Goal: Information Seeking & Learning: Learn about a topic

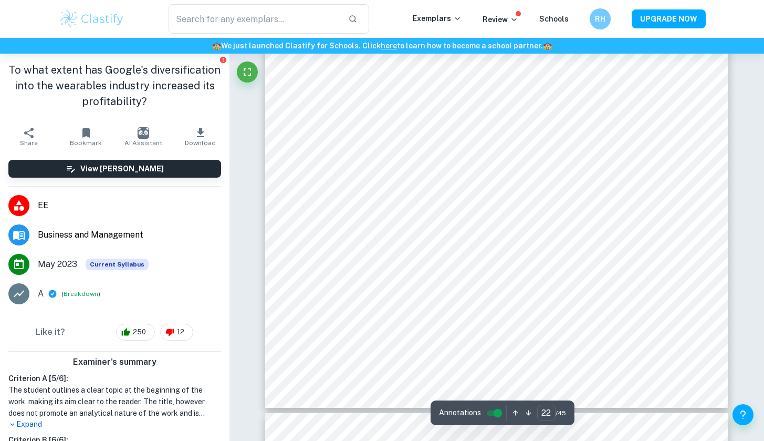
scroll to position [13260, 0]
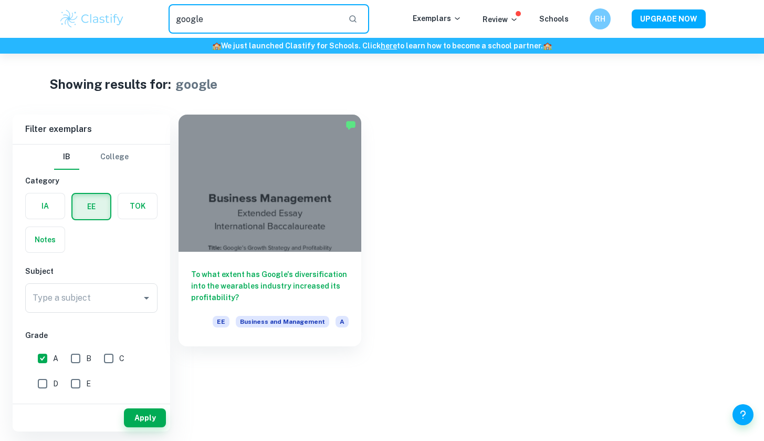
drag, startPoint x: 235, startPoint y: 19, endPoint x: 118, endPoint y: 19, distance: 117.2
click at [118, 19] on div "​ Exemplars Review Schools RH UPGRADE NOW" at bounding box center [382, 18] width 672 height 29
type input "google"
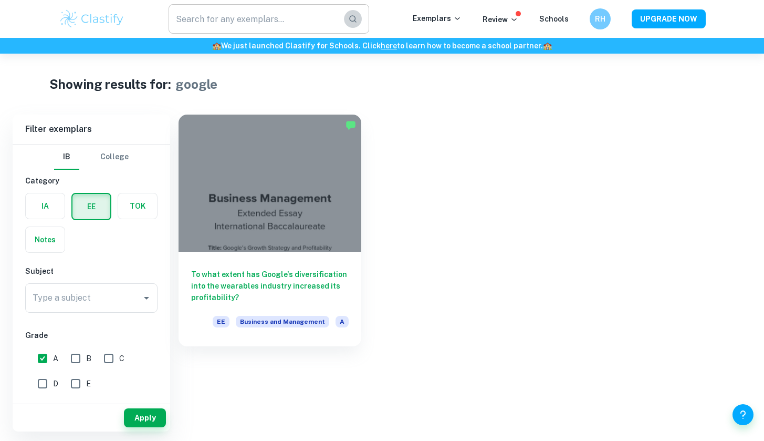
click at [351, 22] on button "button" at bounding box center [353, 19] width 18 height 18
click at [148, 418] on button "Apply" at bounding box center [145, 417] width 42 height 19
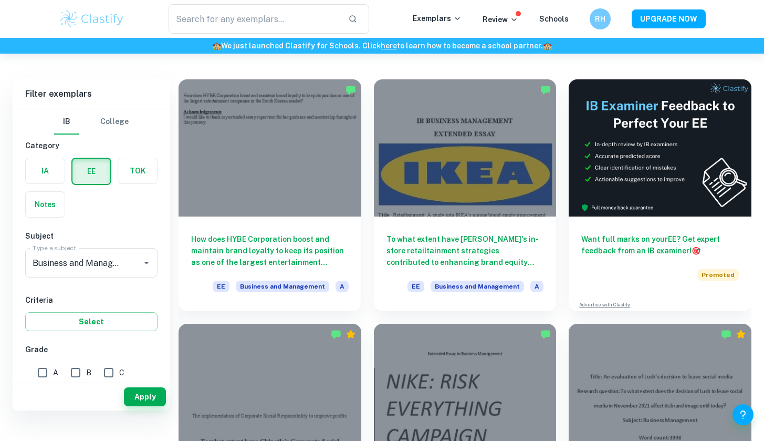
scroll to position [70, 0]
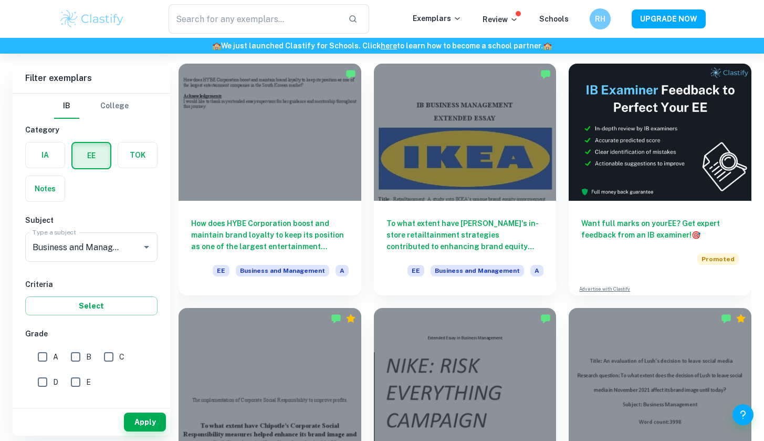
click at [39, 357] on input "A" at bounding box center [42, 356] width 21 height 21
checkbox input "true"
click at [147, 419] on button "Apply" at bounding box center [145, 421] width 42 height 19
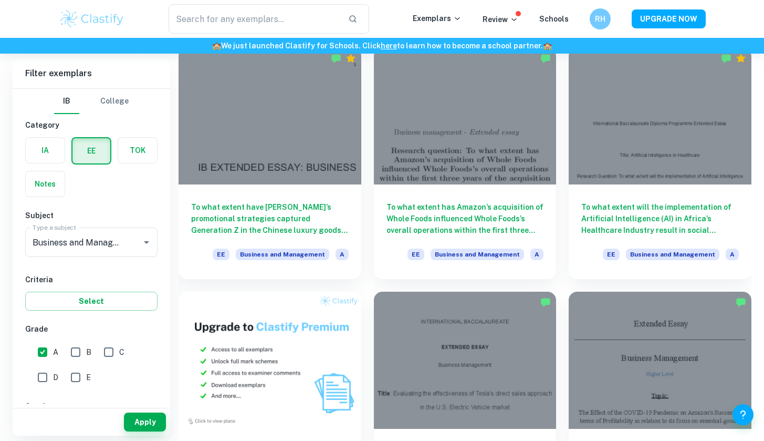
scroll to position [330, 0]
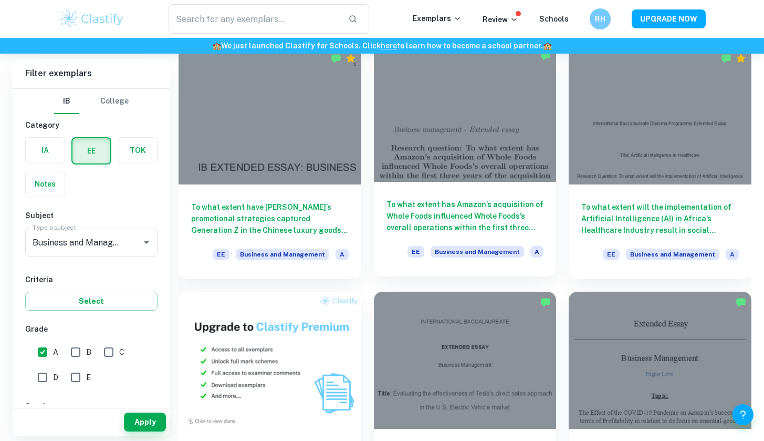
click at [409, 215] on h6 "To what extent has Amazon’s acquisition of Whole Foods influenced Whole Foods’s…" at bounding box center [466, 216] width 158 height 35
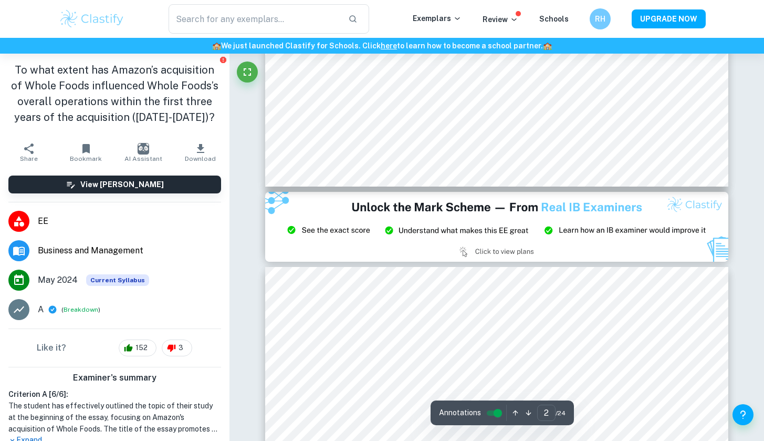
scroll to position [895, 0]
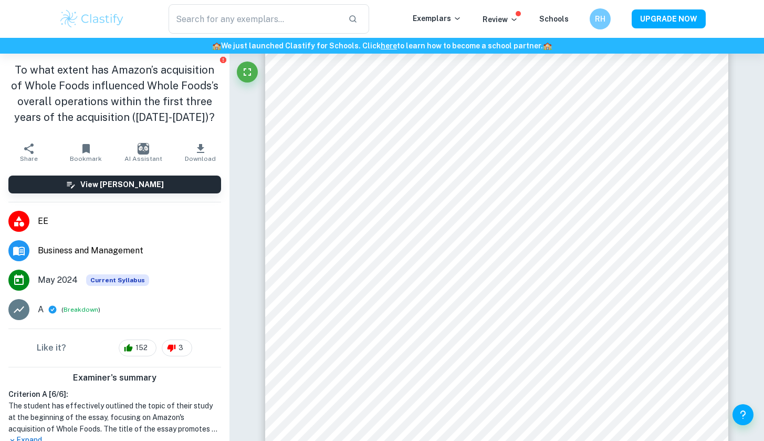
type input "1"
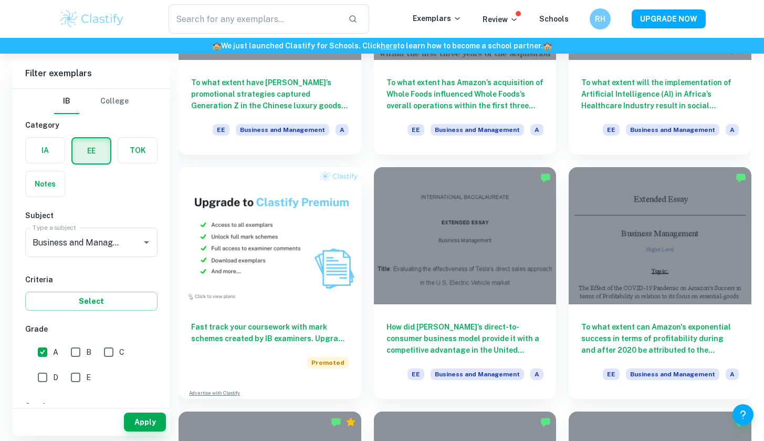
scroll to position [232, 0]
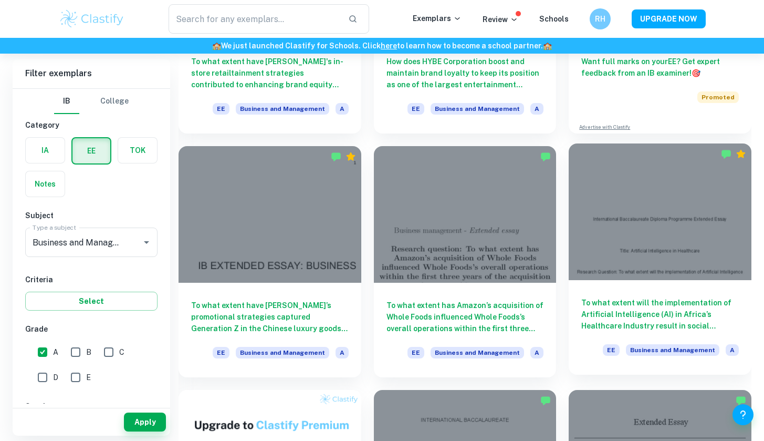
click at [724, 312] on h6 "To what extent will the implementation of Artificial Intelligence (AI) in Afric…" at bounding box center [661, 314] width 158 height 35
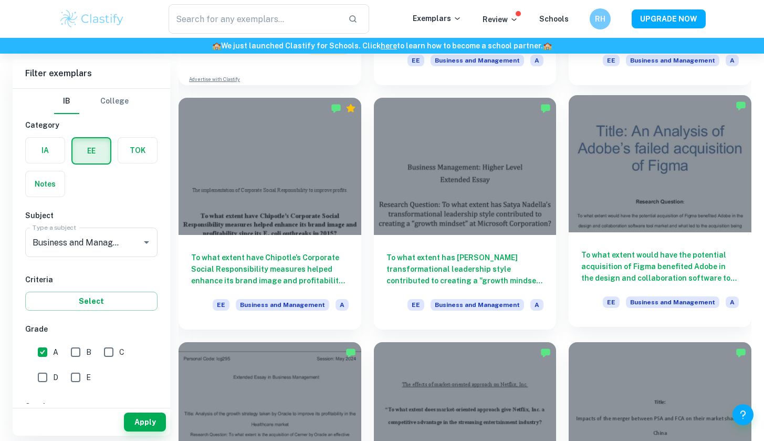
scroll to position [771, 0]
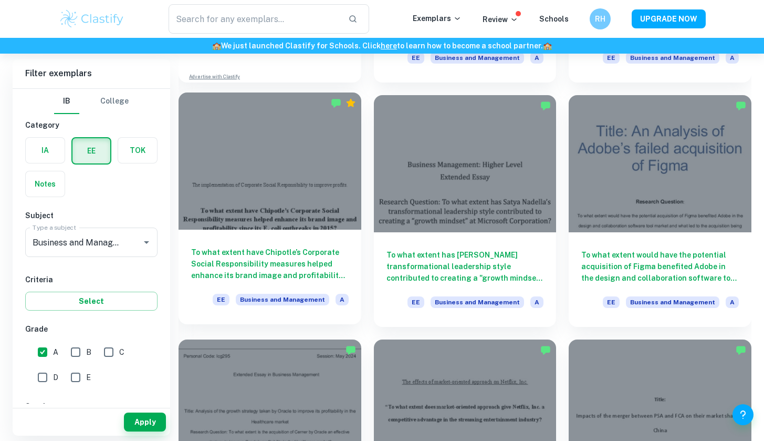
click at [281, 247] on h6 "To what extent have Chipotle’s Corporate Social Responsibility measures helped …" at bounding box center [270, 263] width 158 height 35
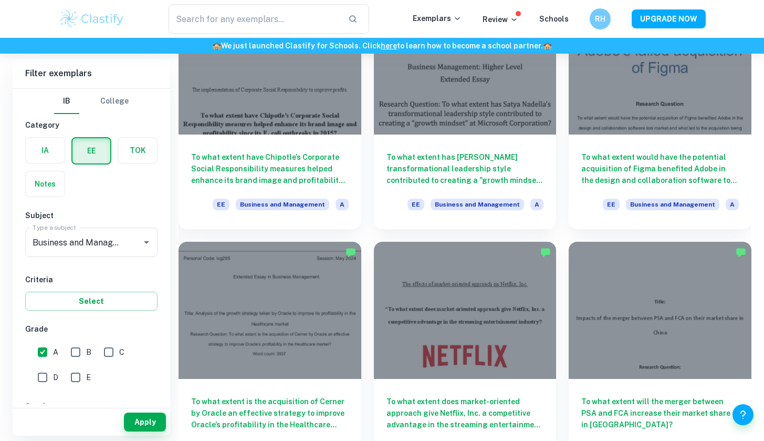
scroll to position [871, 0]
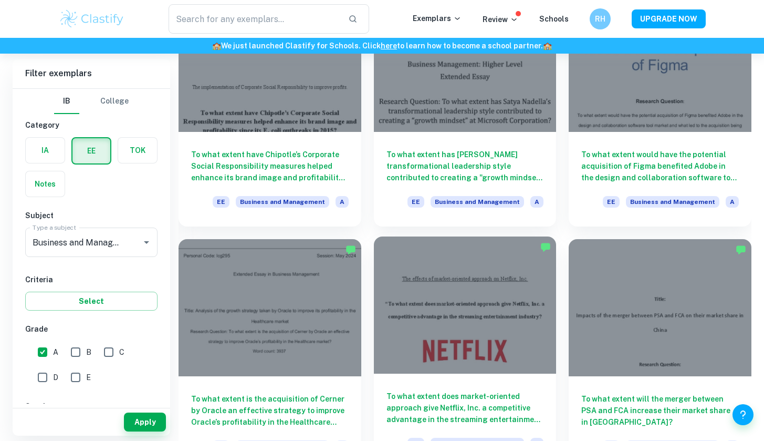
click at [487, 415] on h6 "To what extent does market-oriented approach give Netflix, Inc. a competitive a…" at bounding box center [466, 407] width 158 height 35
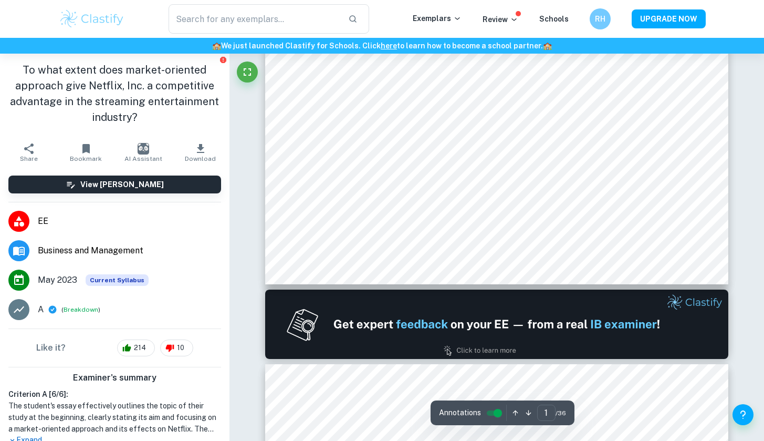
type input "2"
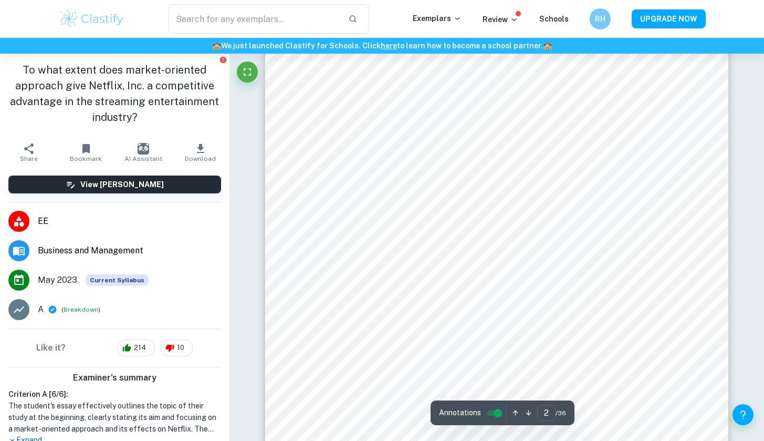
scroll to position [858, 0]
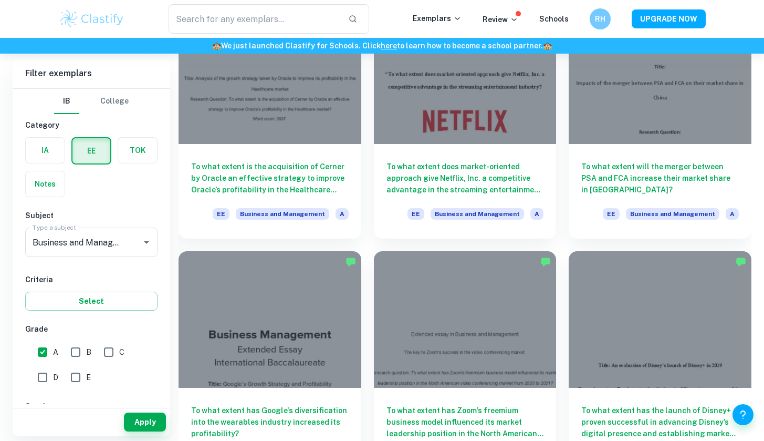
scroll to position [1108, 0]
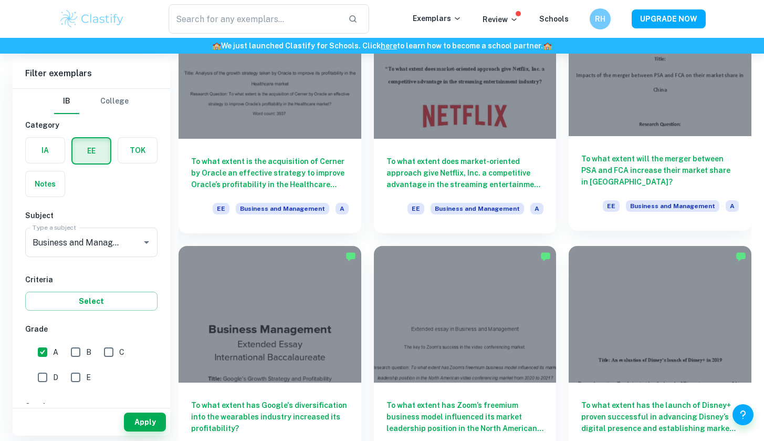
click at [693, 162] on h6 "To what extent will the merger between PSA and FCA increase their market share …" at bounding box center [661, 170] width 158 height 35
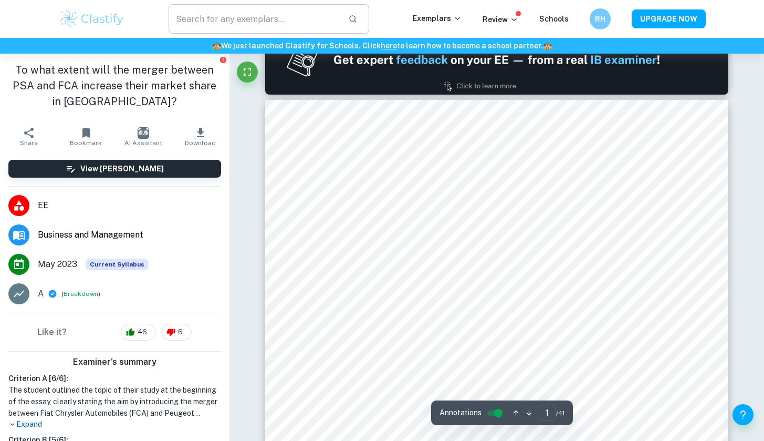
type input "2"
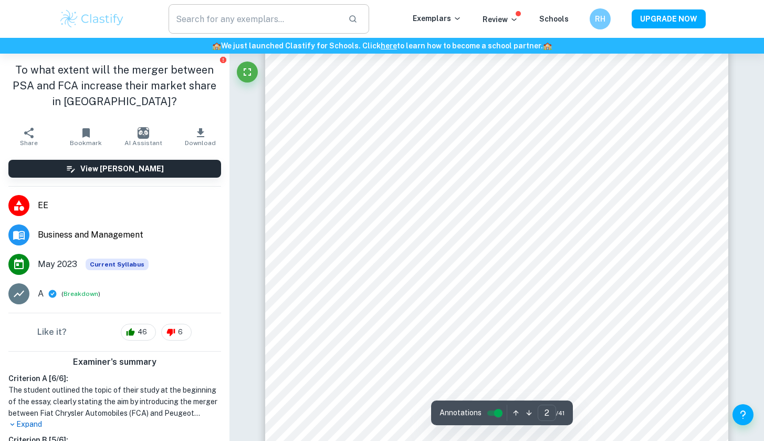
scroll to position [759, 0]
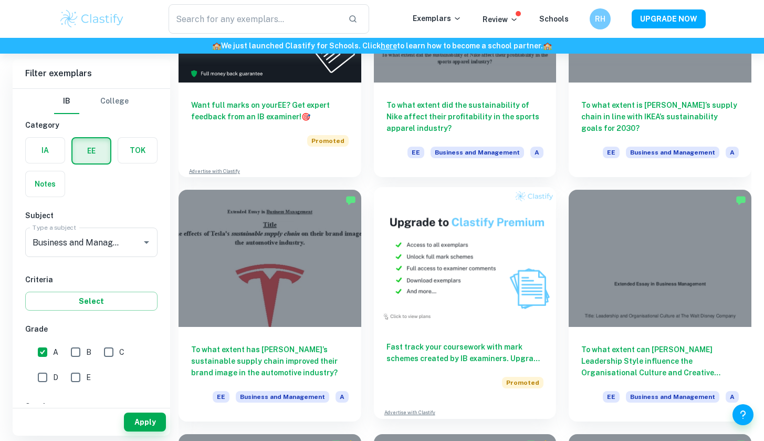
scroll to position [1724, 0]
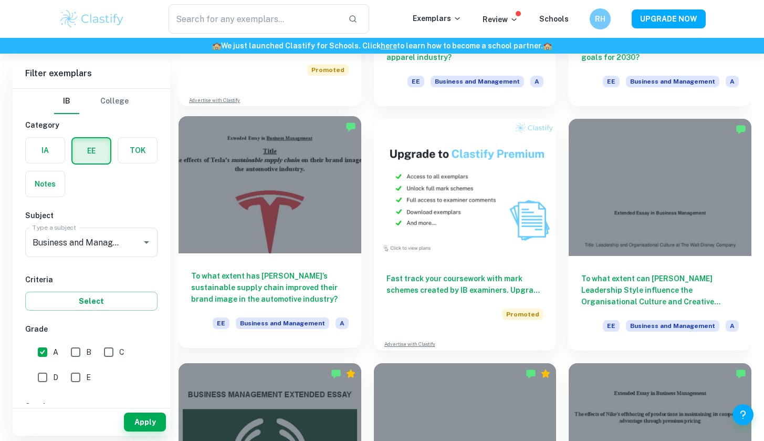
click at [282, 281] on h6 "To what extent has [PERSON_NAME]’s sustainable supply chain improved their bran…" at bounding box center [270, 287] width 158 height 35
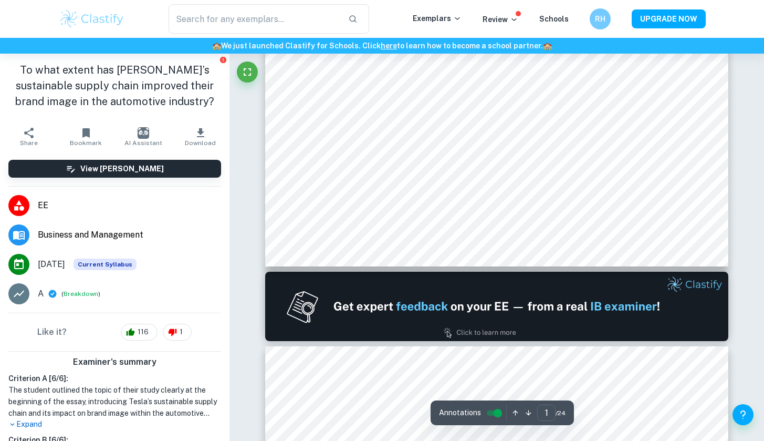
type input "2"
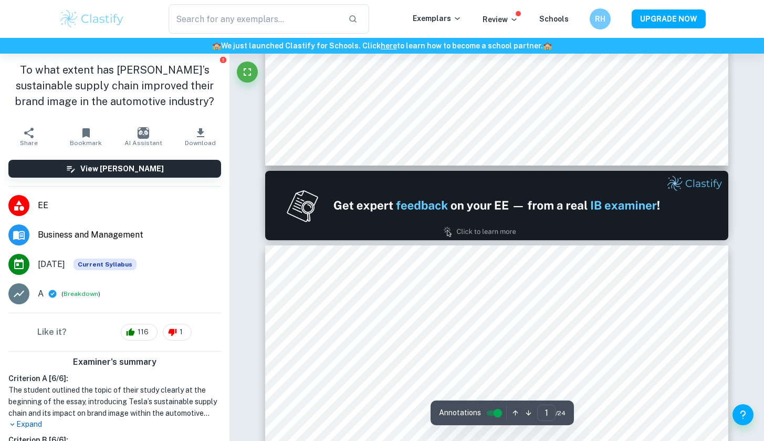
type input "2"
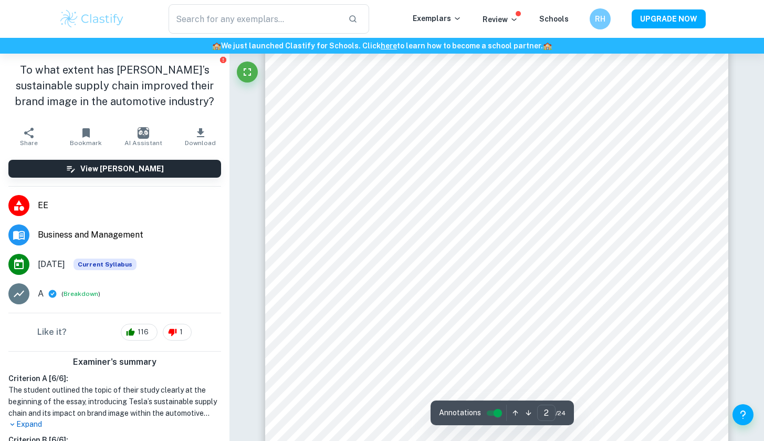
scroll to position [794, 0]
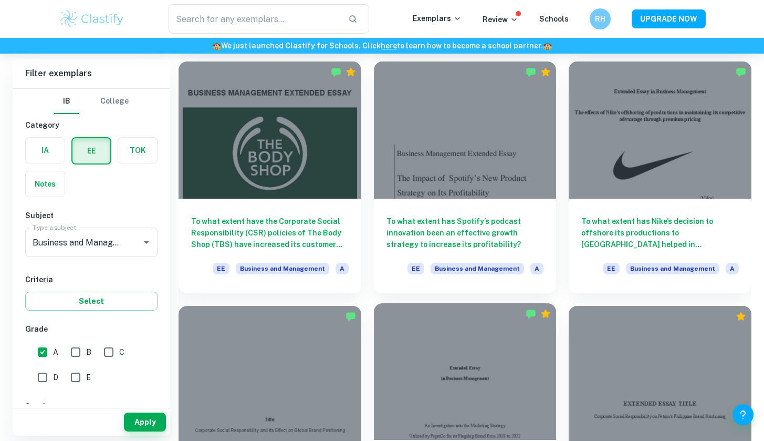
scroll to position [2057, 0]
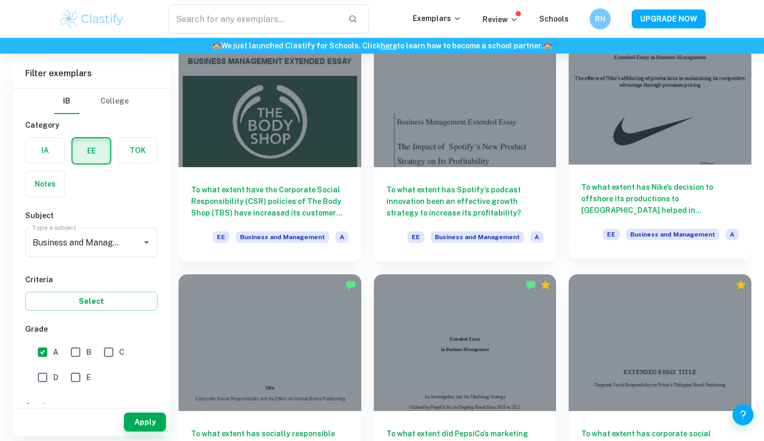
click at [645, 208] on h6 "To what extent has Nike’s decision to offshore its productions to [GEOGRAPHIC_D…" at bounding box center [661, 198] width 158 height 35
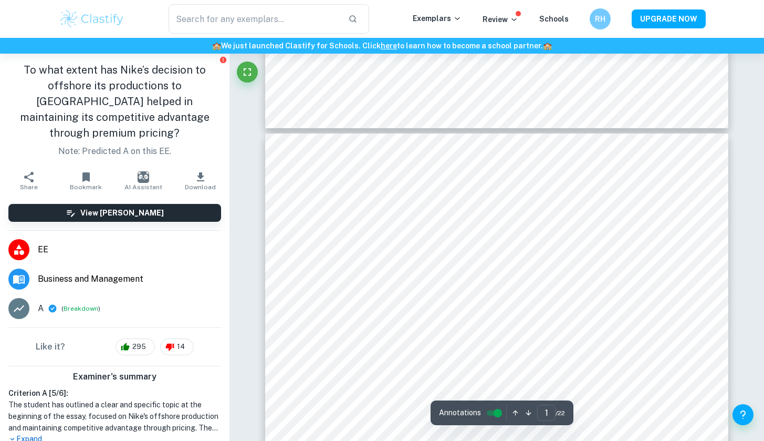
type input "2"
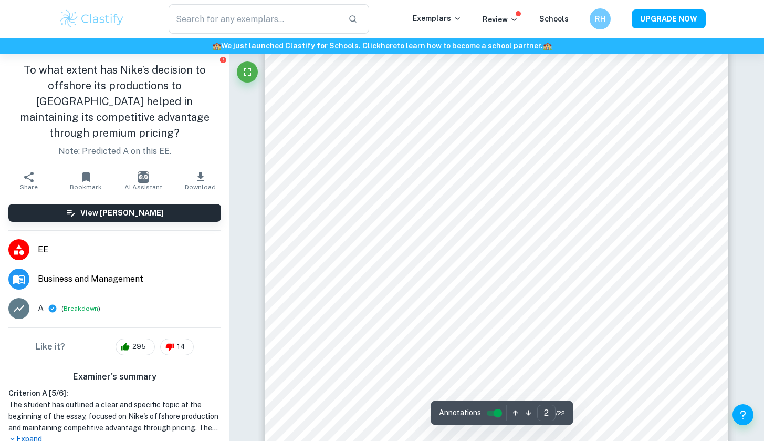
scroll to position [702, 0]
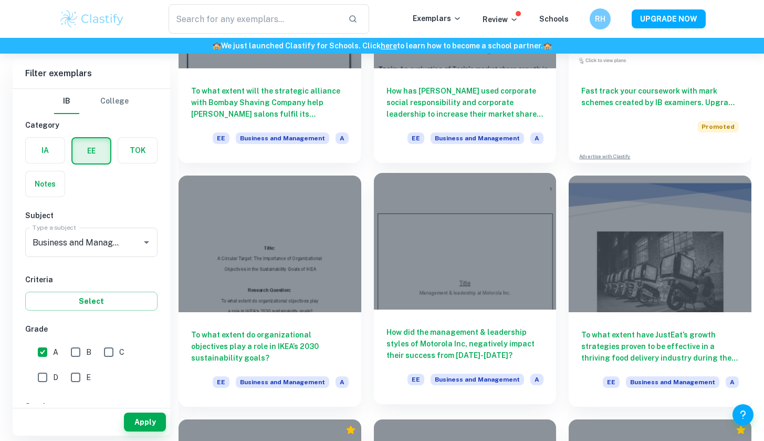
scroll to position [3136, 0]
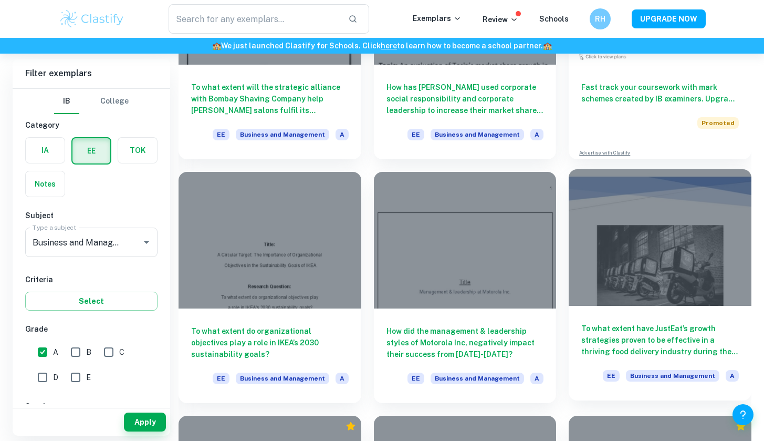
click at [696, 339] on h6 "To what extent have JustEat’s growth strategies proven to be effective in a thr…" at bounding box center [661, 340] width 158 height 35
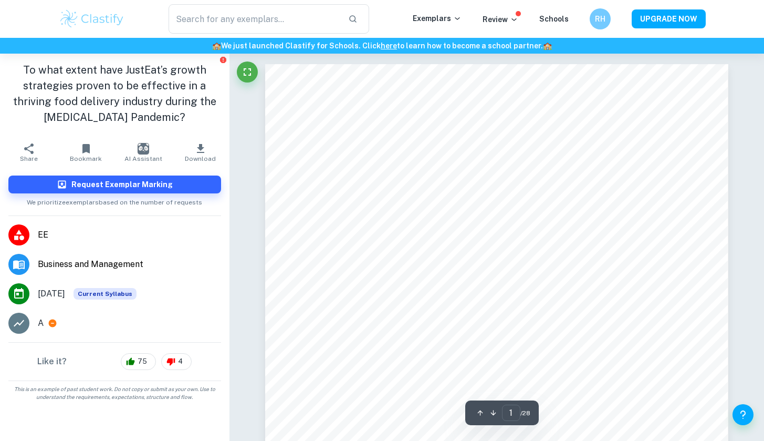
type input "2"
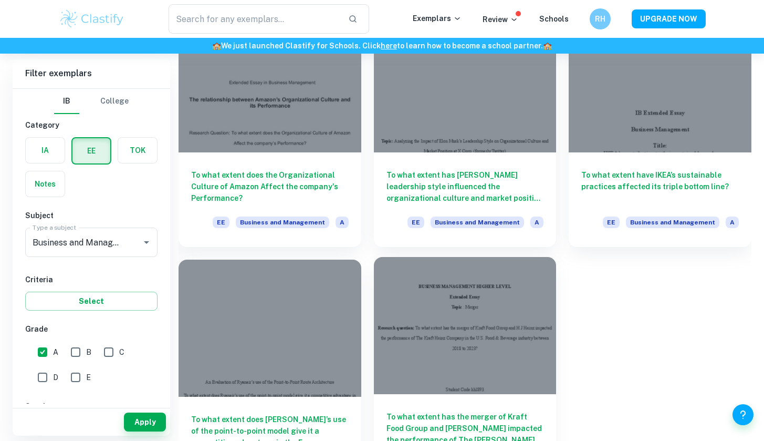
scroll to position [3535, 0]
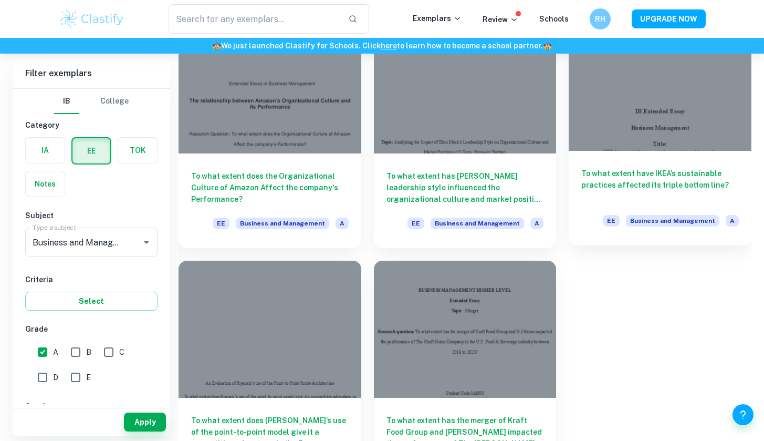
click at [696, 186] on h6 "To what extent have IKEA’s sustainable practices affected its triple bottom lin…" at bounding box center [661, 185] width 158 height 35
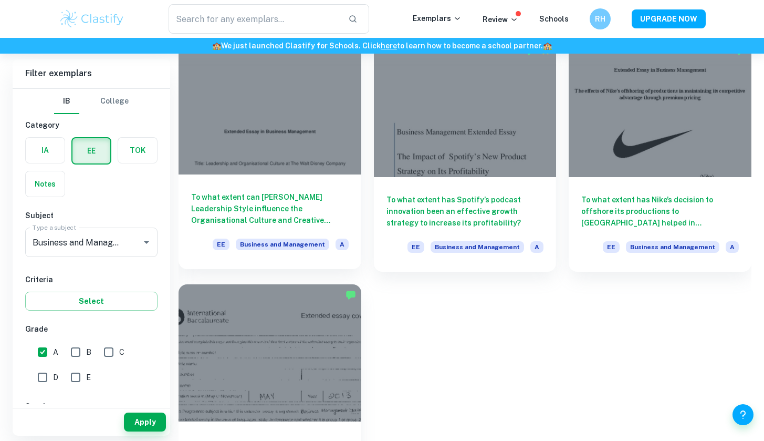
scroll to position [3510, 0]
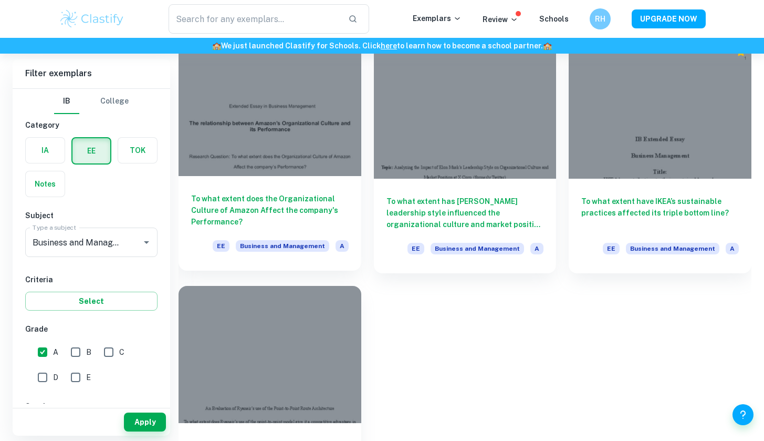
click at [297, 216] on h6 "To what extent does the Organizational Culture of Amazon Affect the company's P…" at bounding box center [270, 210] width 158 height 35
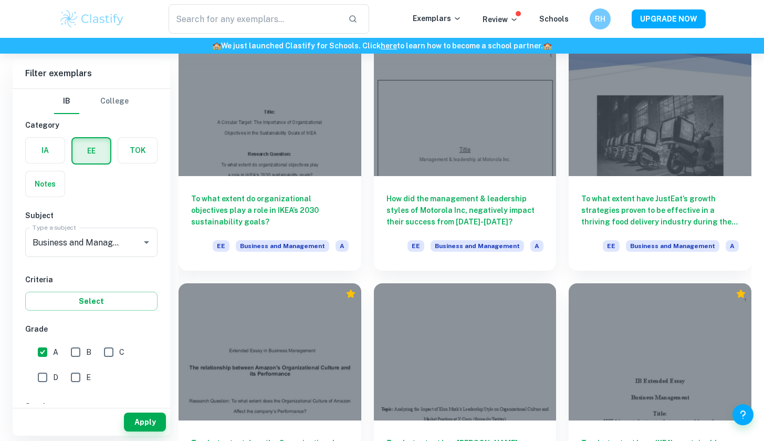
scroll to position [3267, 0]
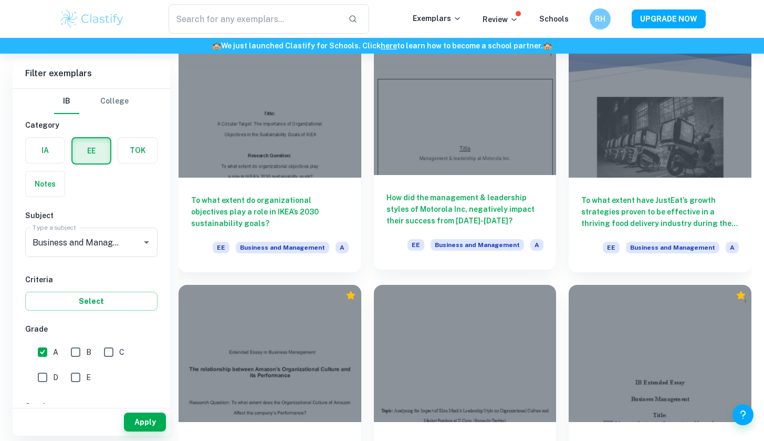
click at [456, 206] on h6 "How did the management & leadership styles of Motorola Inc, negatively impact t…" at bounding box center [466, 209] width 158 height 35
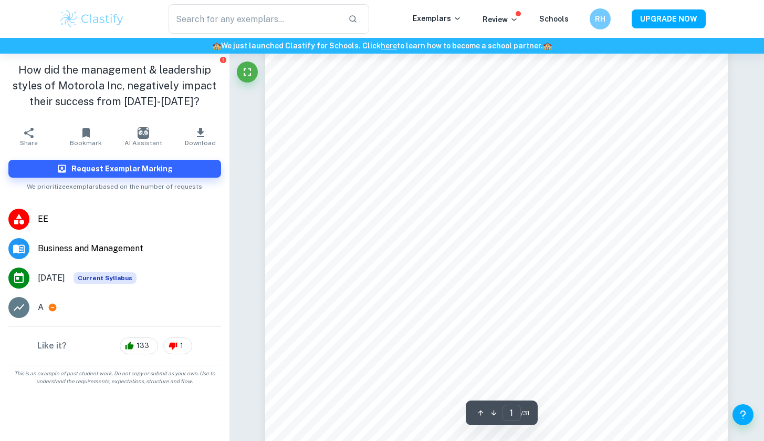
type input "2"
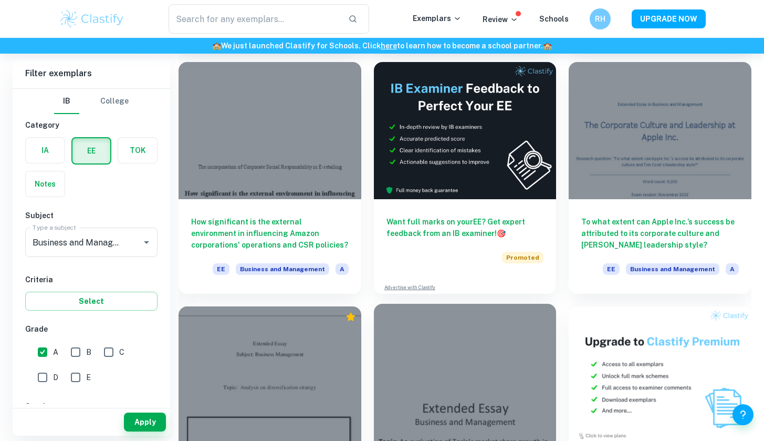
scroll to position [2667, 0]
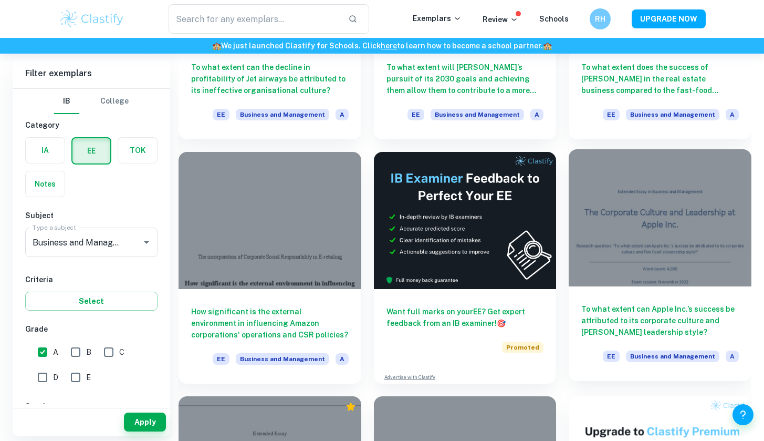
click at [639, 338] on div "To what extent can Apple Inc.’s success be attributed to its corporate culture …" at bounding box center [660, 333] width 183 height 95
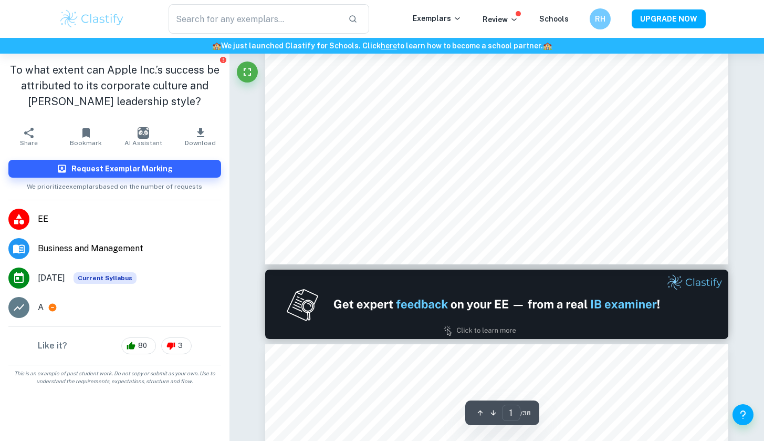
type input "2"
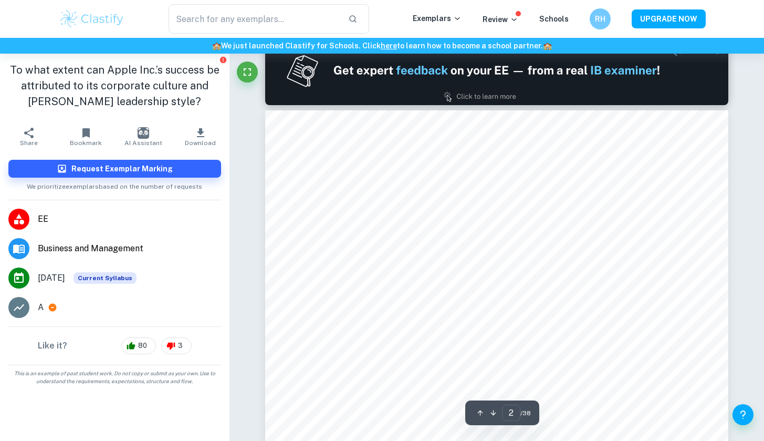
scroll to position [705, 0]
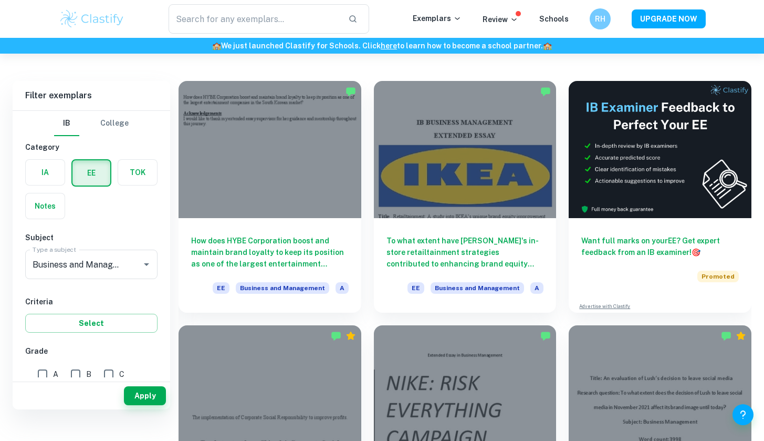
scroll to position [58, 0]
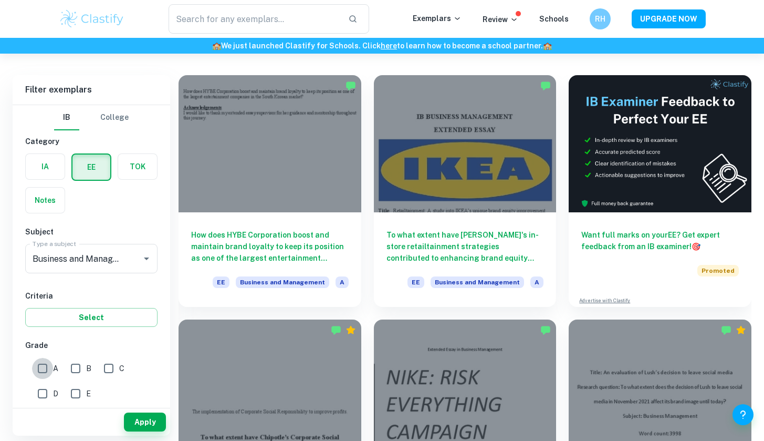
click at [40, 367] on input "A" at bounding box center [42, 368] width 21 height 21
checkbox input "true"
click at [154, 429] on button "Apply" at bounding box center [145, 421] width 42 height 19
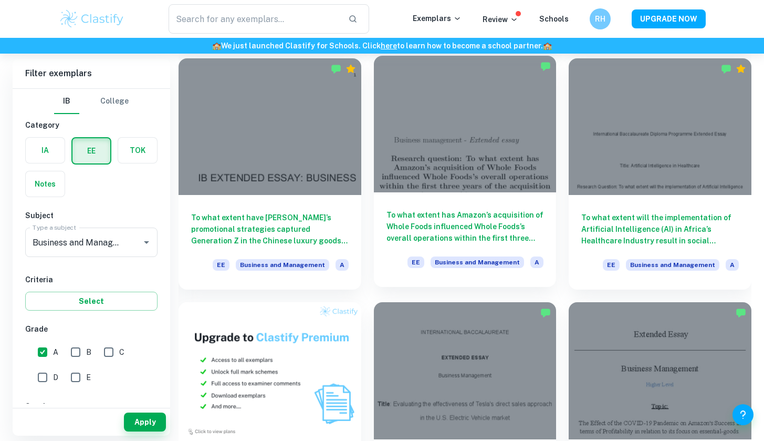
scroll to position [320, 0]
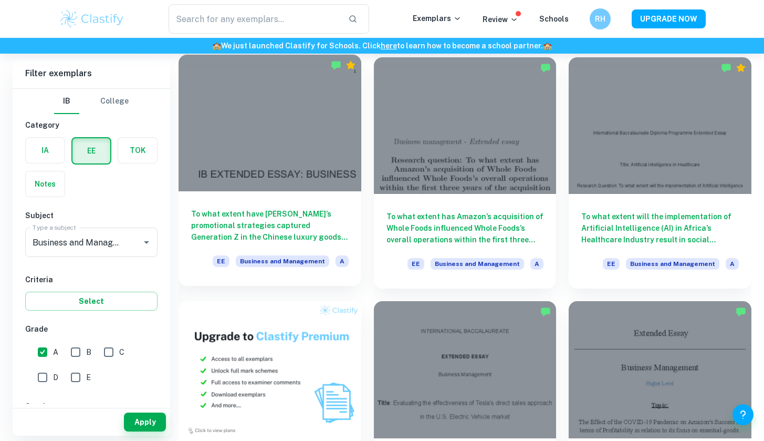
click at [315, 213] on h6 "To what extent have [PERSON_NAME]’s promotional strategies captured Generation …" at bounding box center [270, 225] width 158 height 35
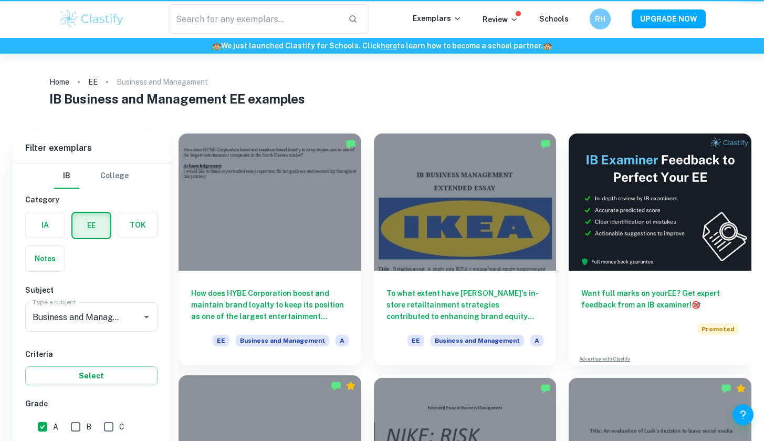
scroll to position [320, 0]
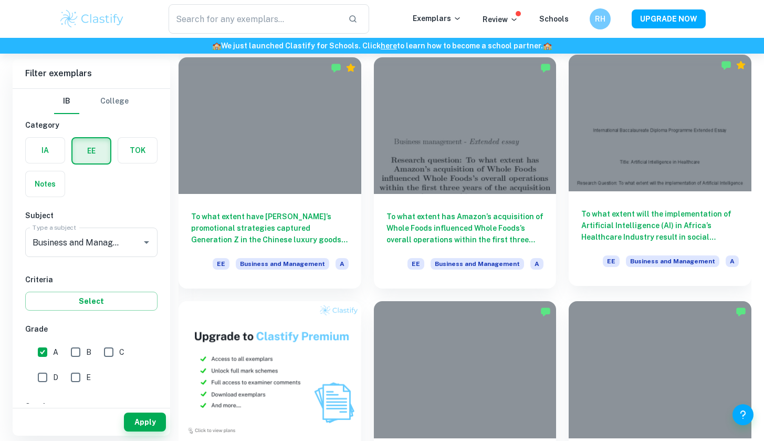
click at [615, 217] on h6 "To what extent will the implementation of Artificial Intelligence (AI) in Afric…" at bounding box center [661, 225] width 158 height 35
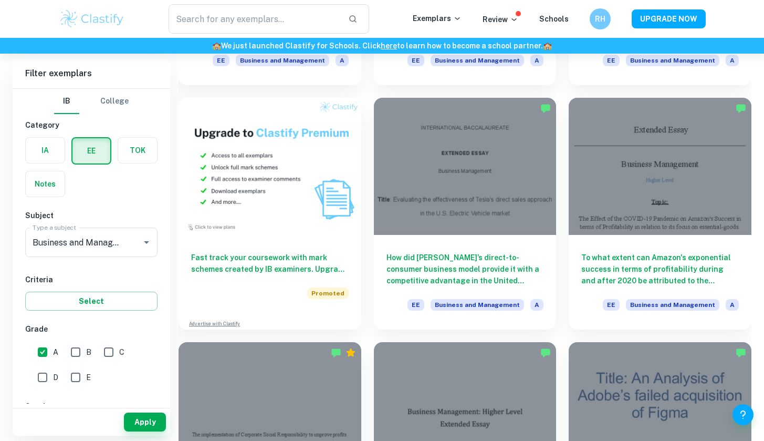
scroll to position [537, 0]
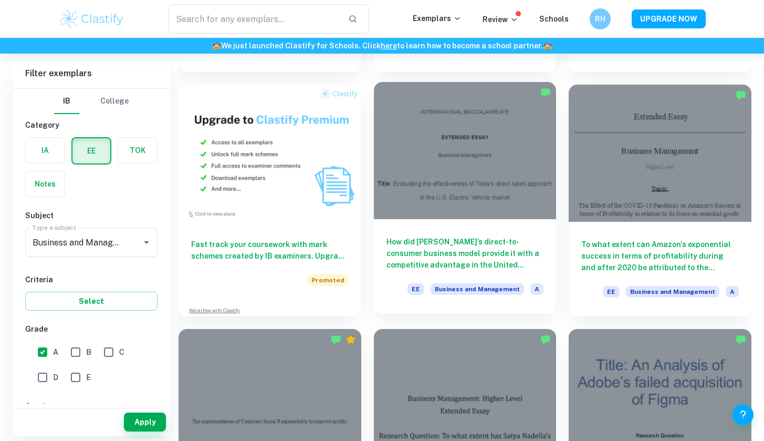
click at [464, 220] on div "How did Tesla’s direct-to-consumer business model provide it with a competitive…" at bounding box center [465, 266] width 183 height 95
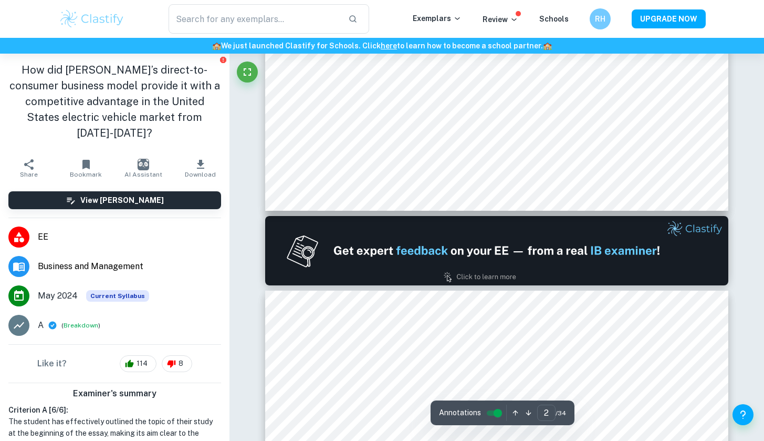
type input "2"
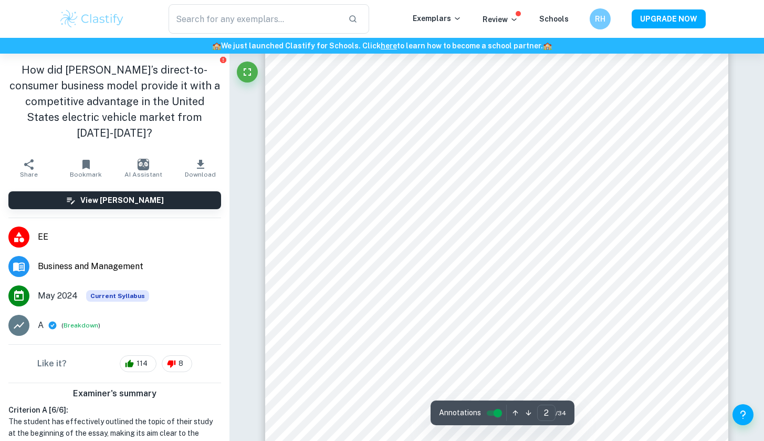
scroll to position [806, 0]
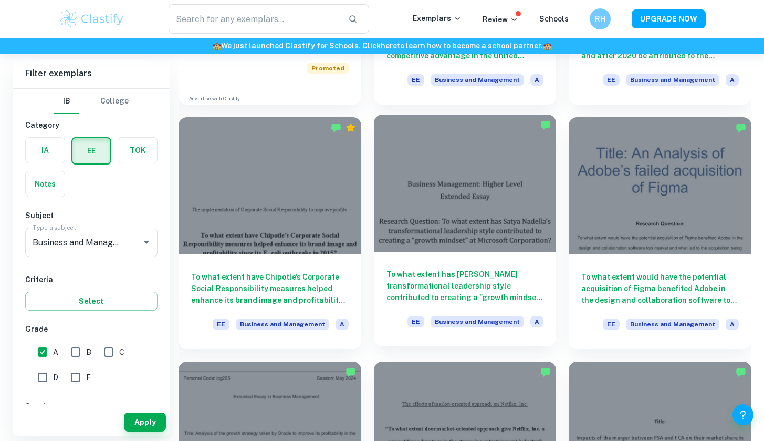
scroll to position [779, 0]
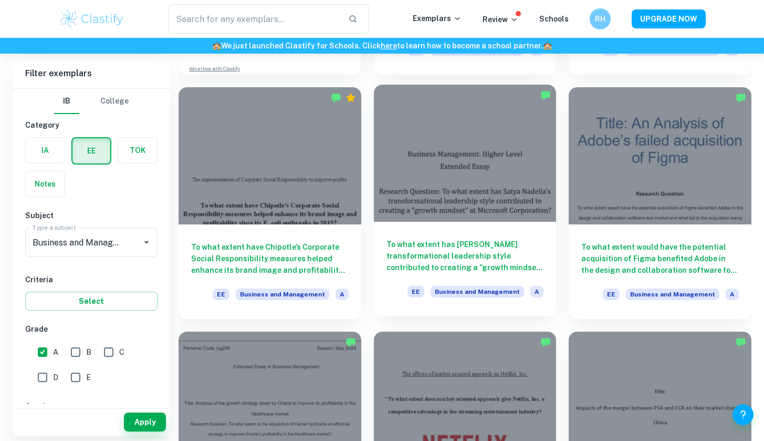
click at [444, 252] on h6 "To what extent has [PERSON_NAME] transformational leadership style contributed …" at bounding box center [466, 256] width 158 height 35
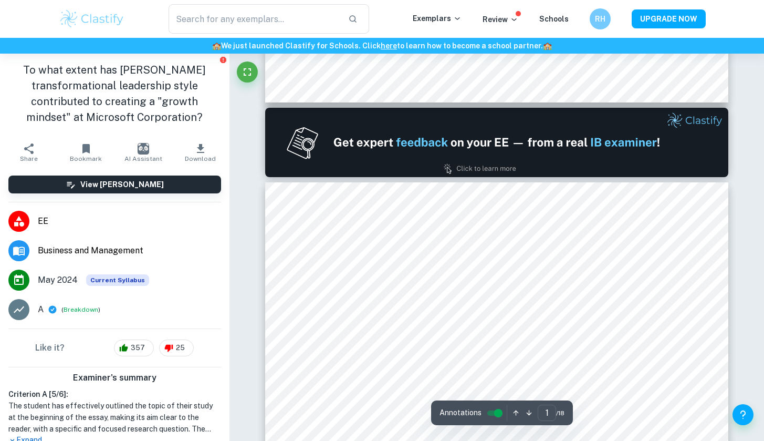
type input "2"
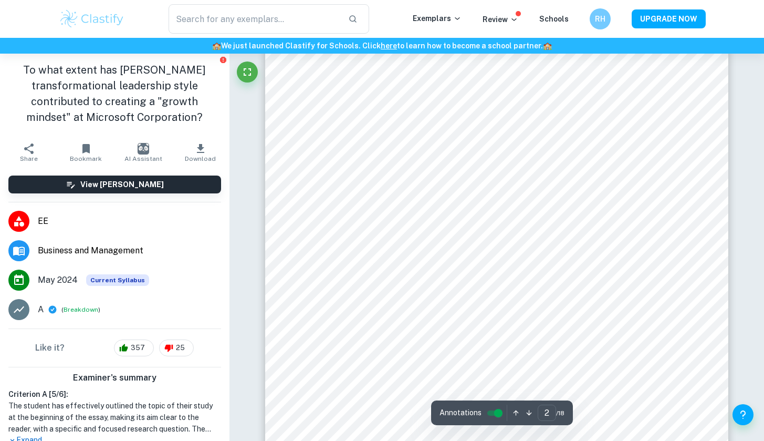
scroll to position [809, 0]
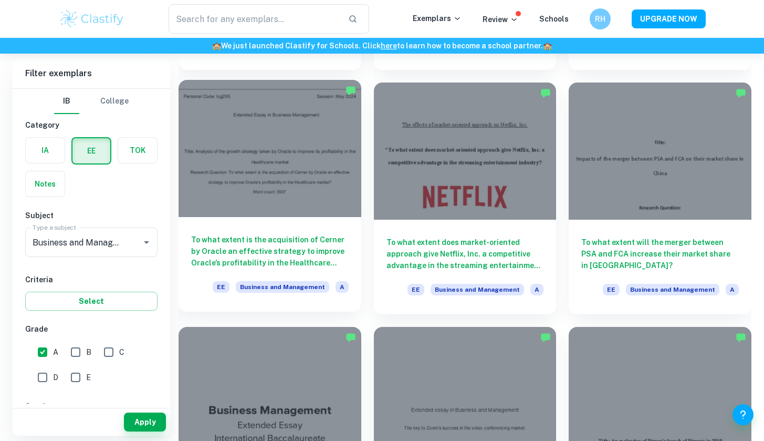
scroll to position [1028, 0]
click at [310, 243] on h6 "To what extent is the acquisition of Cerner by Oracle an effective strategy to …" at bounding box center [270, 250] width 158 height 35
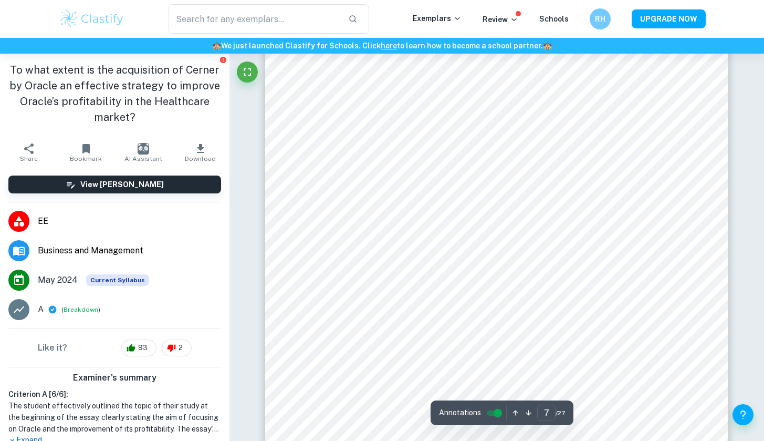
scroll to position [4435, 0]
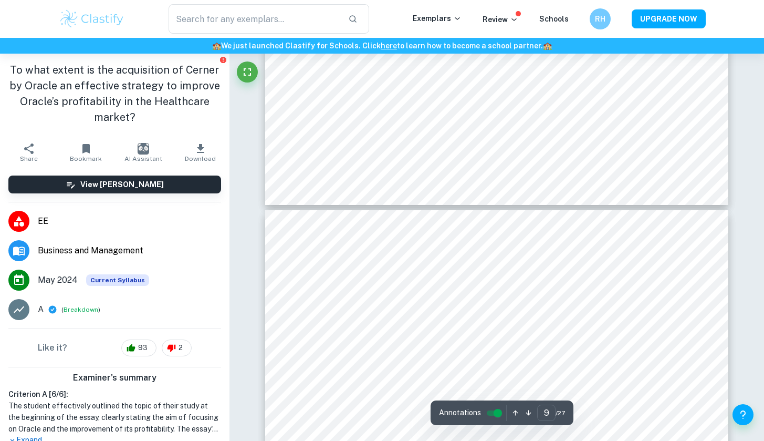
type input "10"
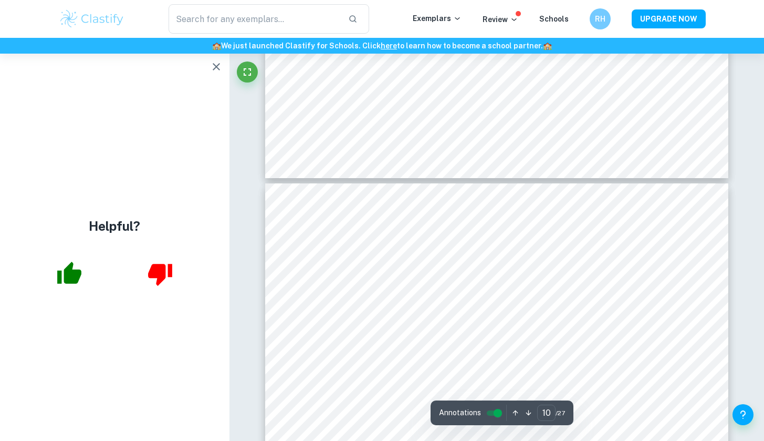
scroll to position [6038, 0]
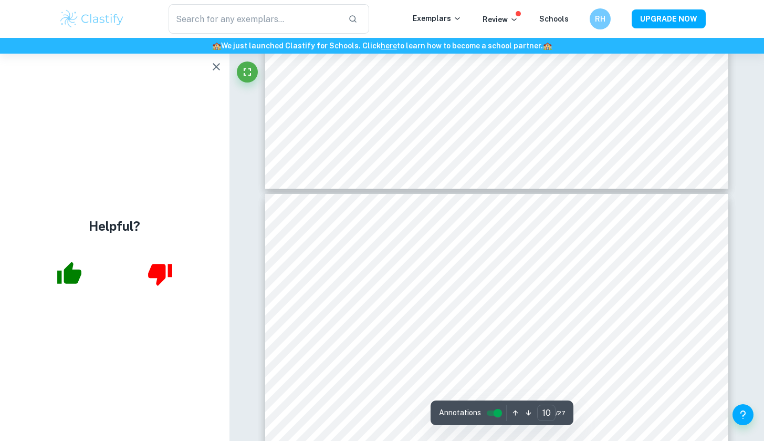
click at [219, 65] on icon "button" at bounding box center [216, 66] width 13 height 13
